Goal: Navigation & Orientation: Find specific page/section

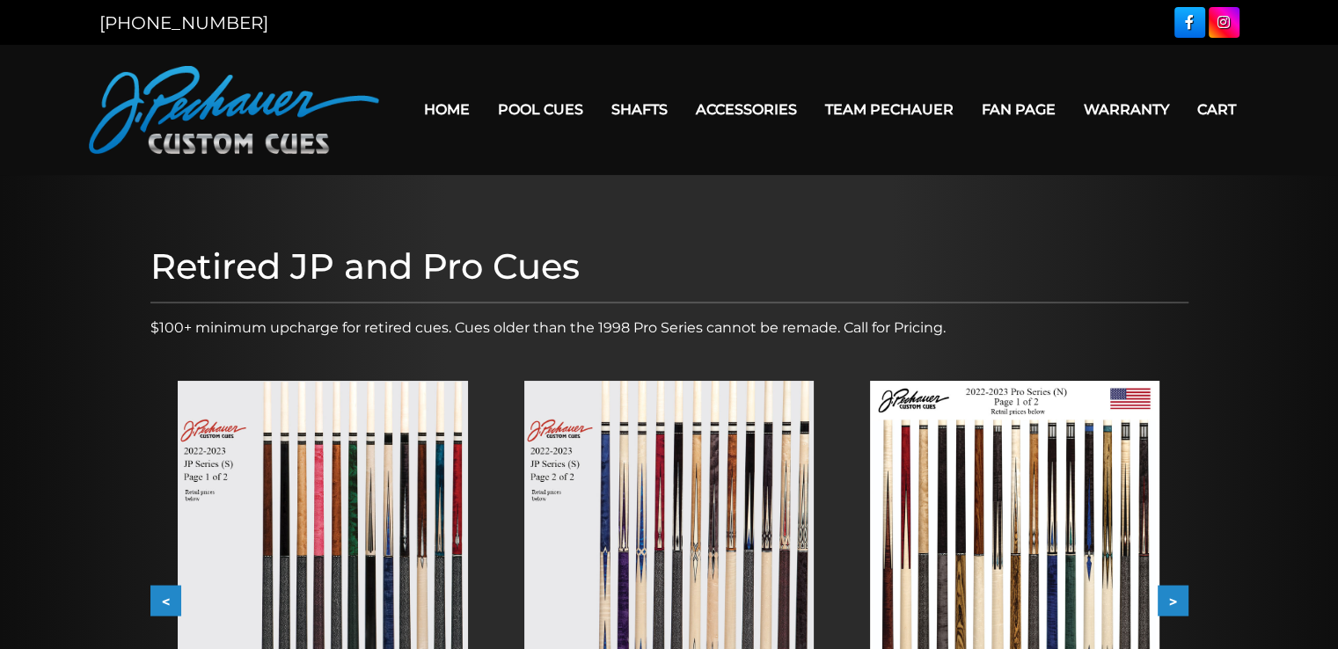
click at [647, 411] on img at bounding box center [668, 563] width 289 height 365
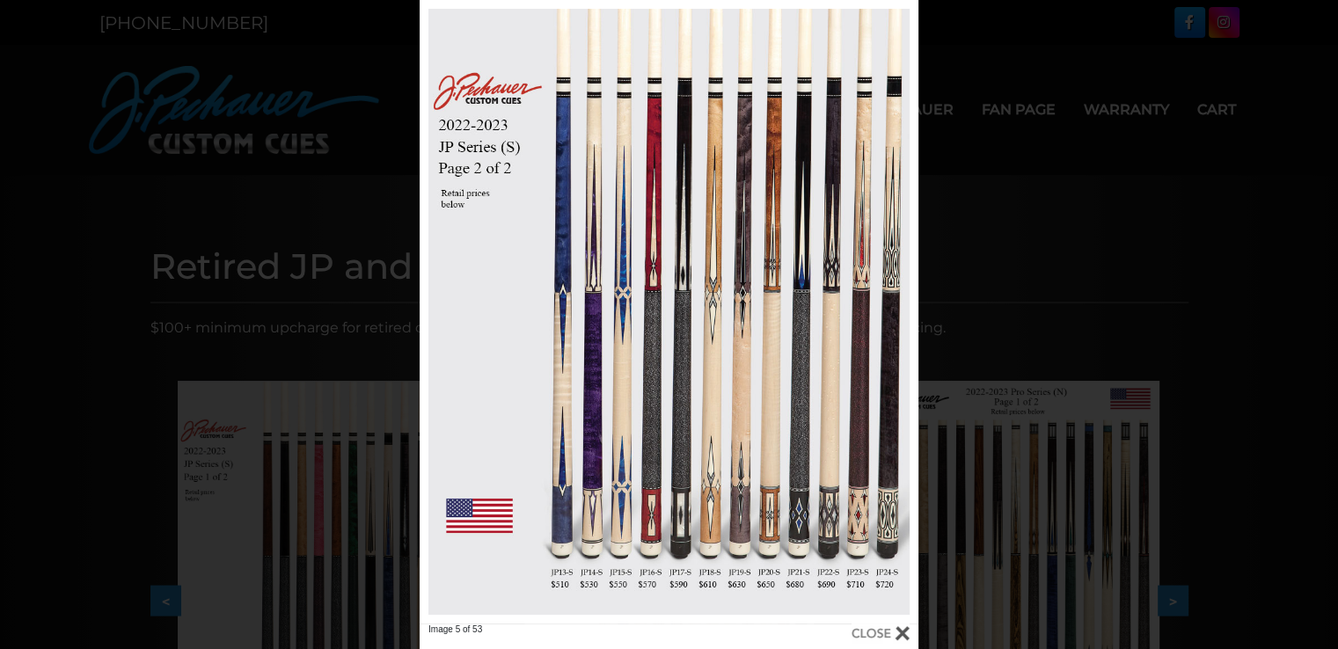
click at [647, 411] on div at bounding box center [669, 312] width 499 height 624
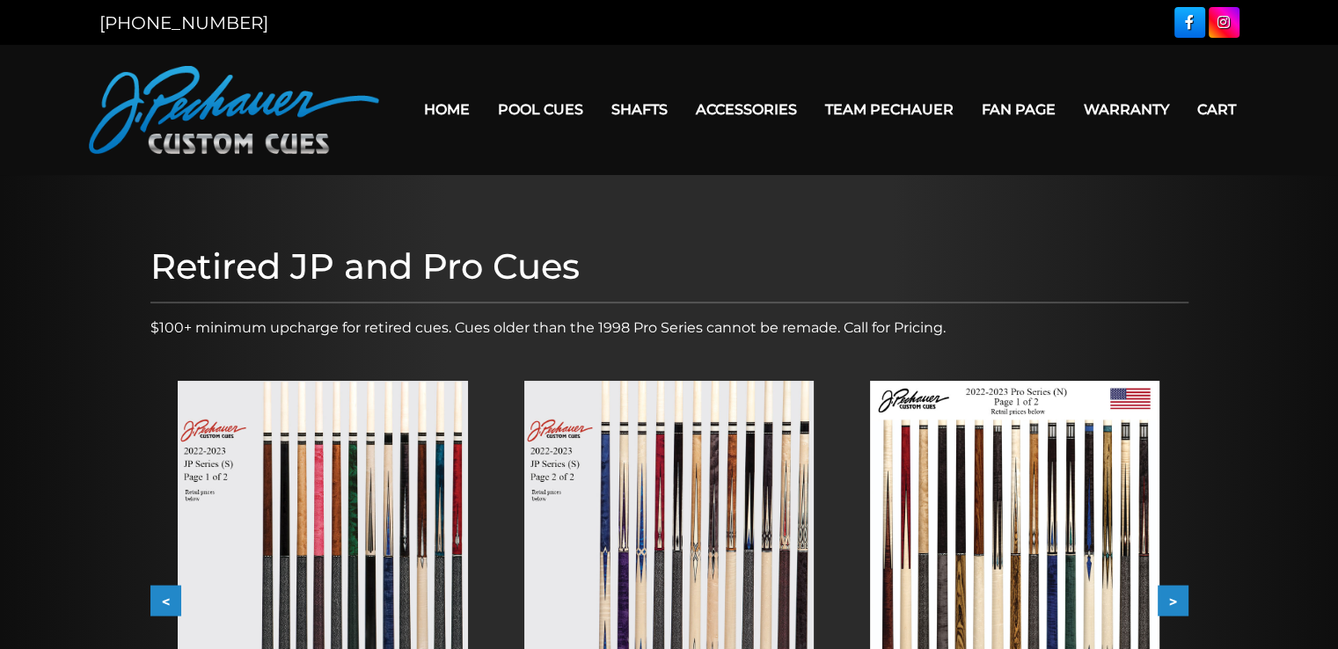
click at [647, 411] on img at bounding box center [668, 563] width 289 height 365
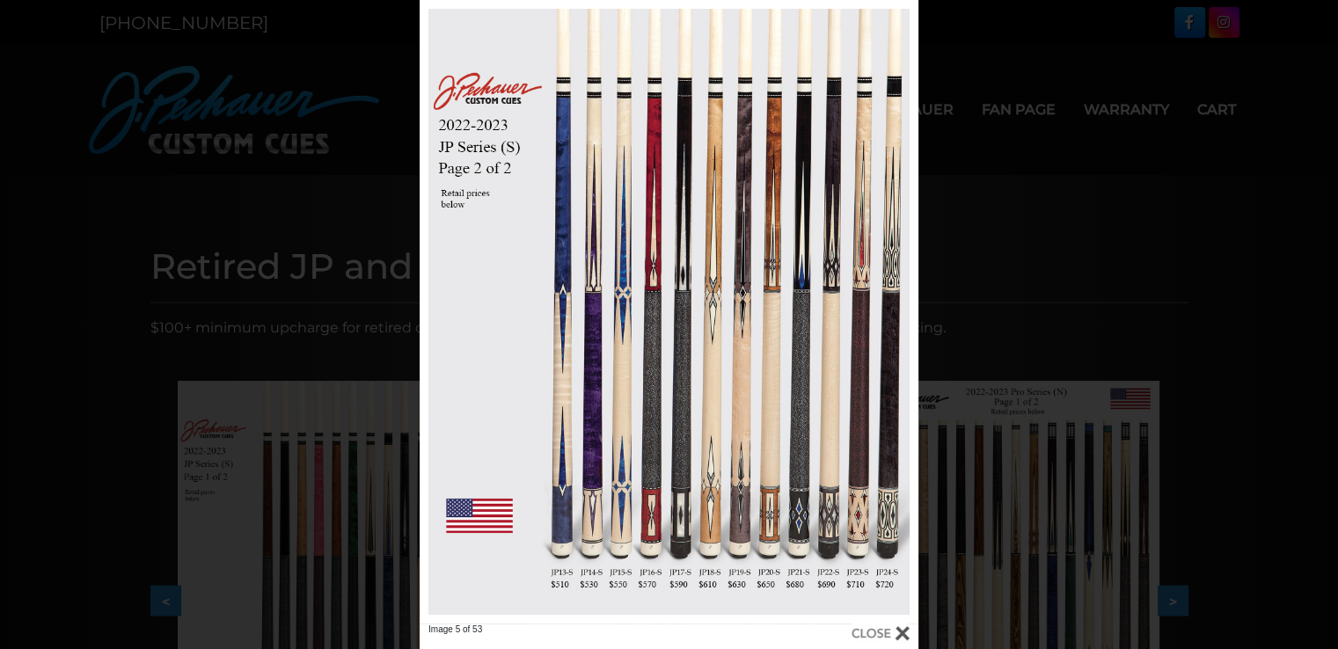
click at [647, 411] on div at bounding box center [669, 312] width 499 height 624
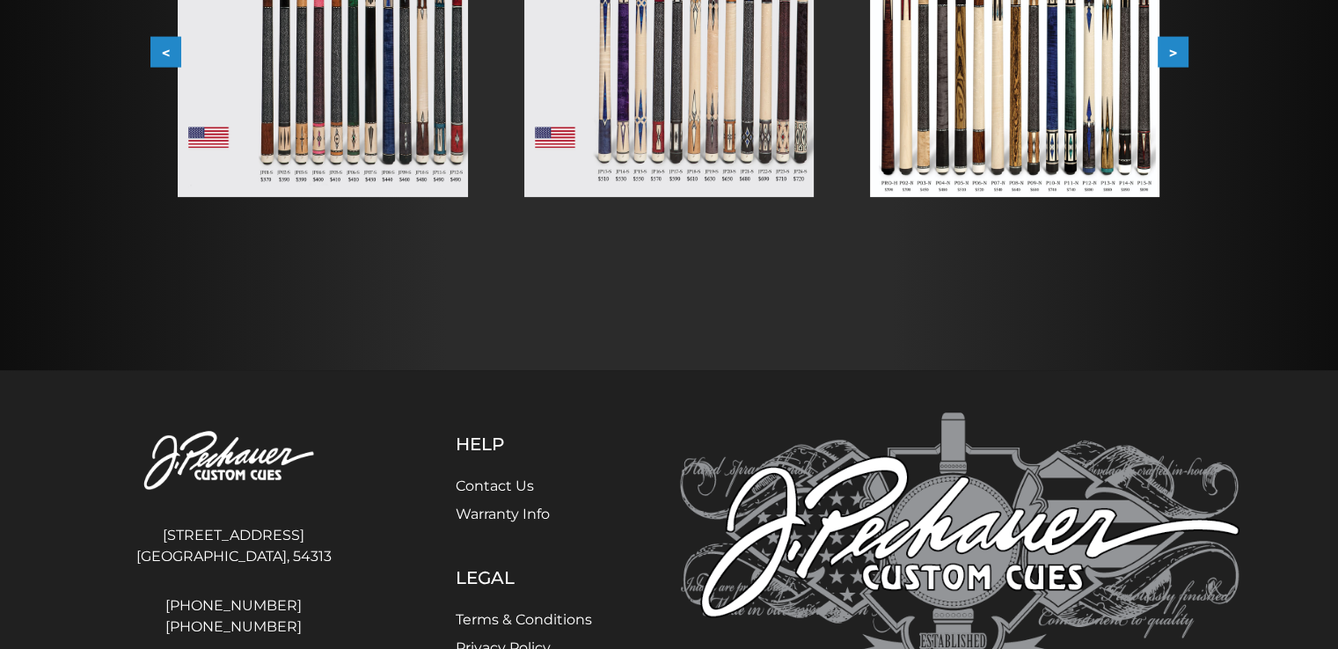
scroll to position [552, 0]
